Goal: Transaction & Acquisition: Purchase product/service

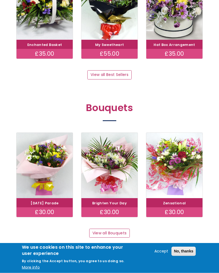
scroll to position [348, 0]
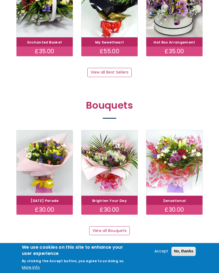
click at [120, 154] on img at bounding box center [109, 163] width 56 height 66
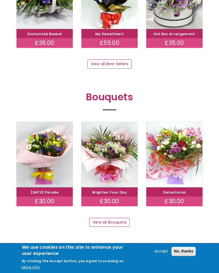
click at [106, 219] on link "View all Bouquets" at bounding box center [109, 222] width 41 height 9
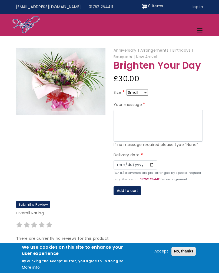
click at [141, 94] on select "Small Medium Large" at bounding box center [137, 92] width 21 height 6
select select "10"
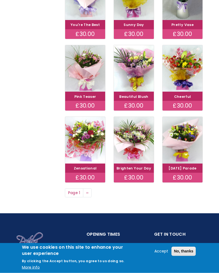
scroll to position [208, 0]
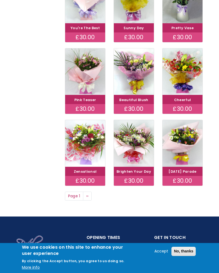
click at [182, 95] on img at bounding box center [183, 71] width 40 height 47
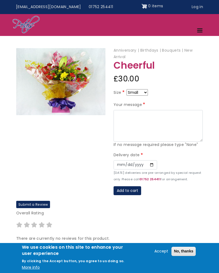
click at [136, 93] on select "Small Medium Large" at bounding box center [137, 92] width 21 height 6
select select "10"
